Goal: Information Seeking & Learning: Learn about a topic

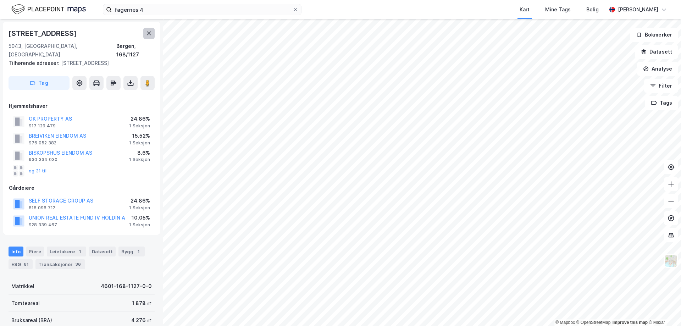
click at [146, 33] on button at bounding box center [148, 33] width 11 height 11
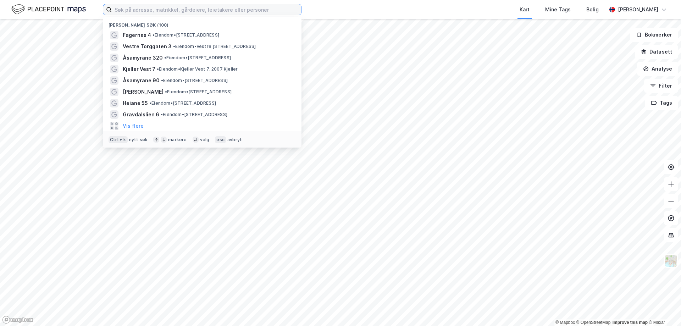
click at [218, 11] on input at bounding box center [206, 9] width 189 height 11
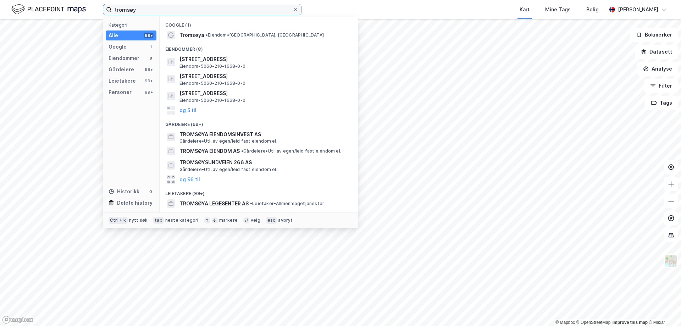
click at [218, 11] on input "tromsøy" at bounding box center [202, 9] width 181 height 11
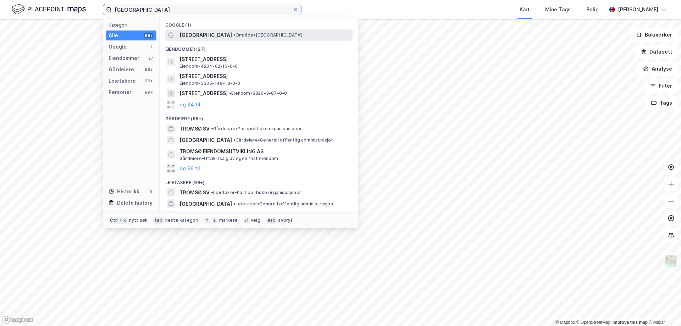
type input "[GEOGRAPHIC_DATA]"
click at [233, 34] on span "• Område • [GEOGRAPHIC_DATA]" at bounding box center [267, 35] width 68 height 6
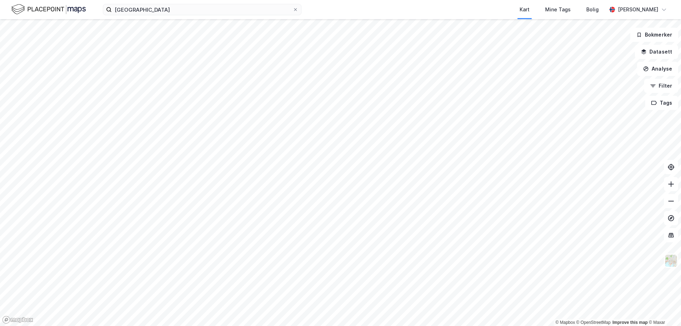
click at [396, 326] on html "tromsø Kart Mine Tags [PERSON_NAME] © Mapbox © OpenStreetMap Improve this map ©…" at bounding box center [340, 163] width 681 height 326
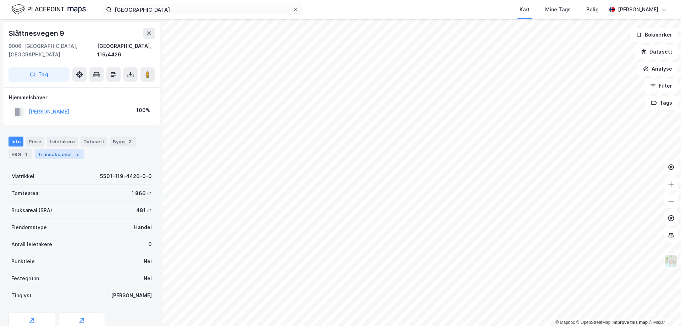
click at [53, 149] on div "Transaksjoner 2" at bounding box center [59, 154] width 49 height 10
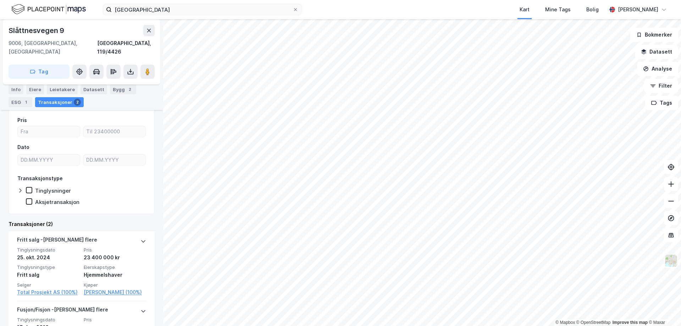
scroll to position [71, 0]
